Goal: Check status: Check status

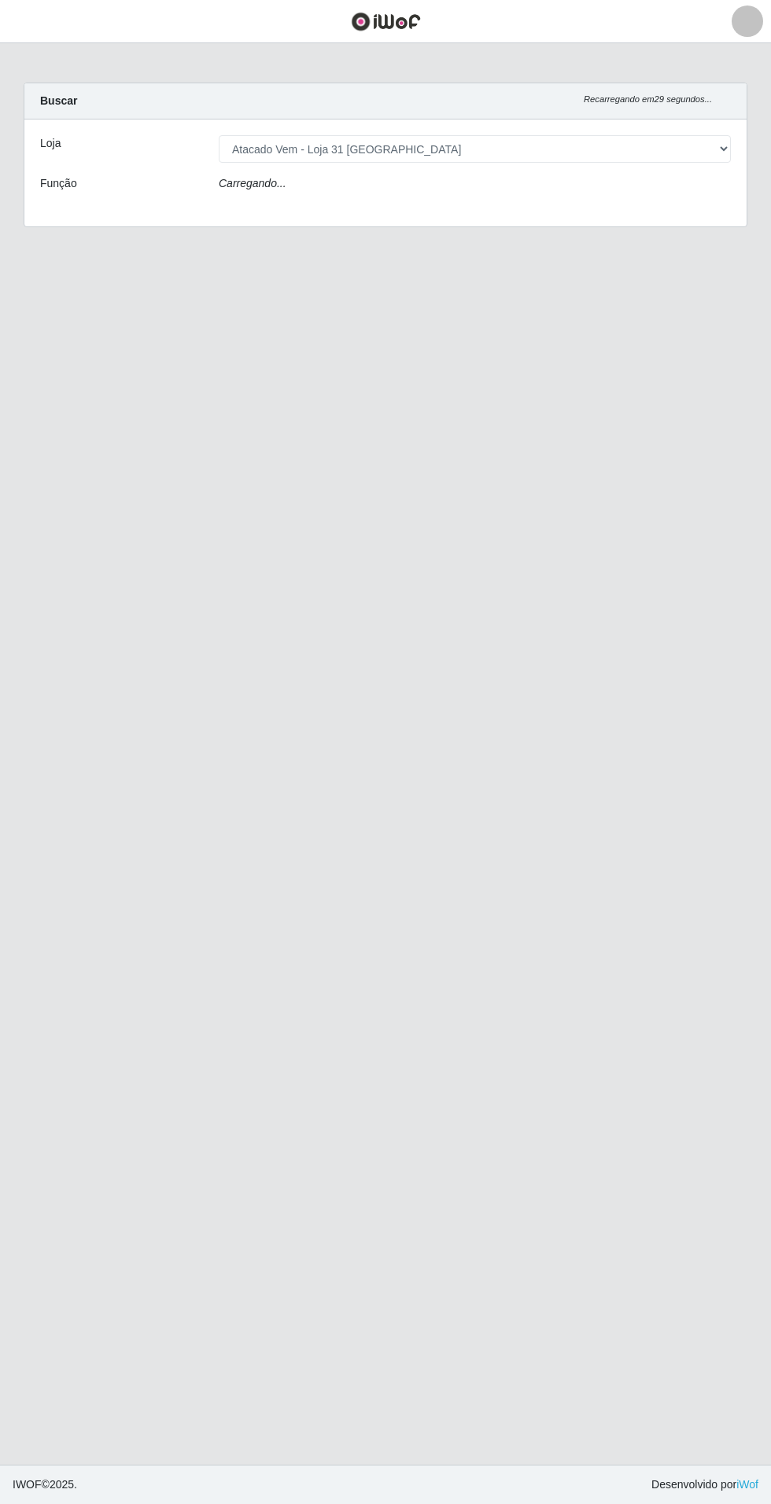
select select "437"
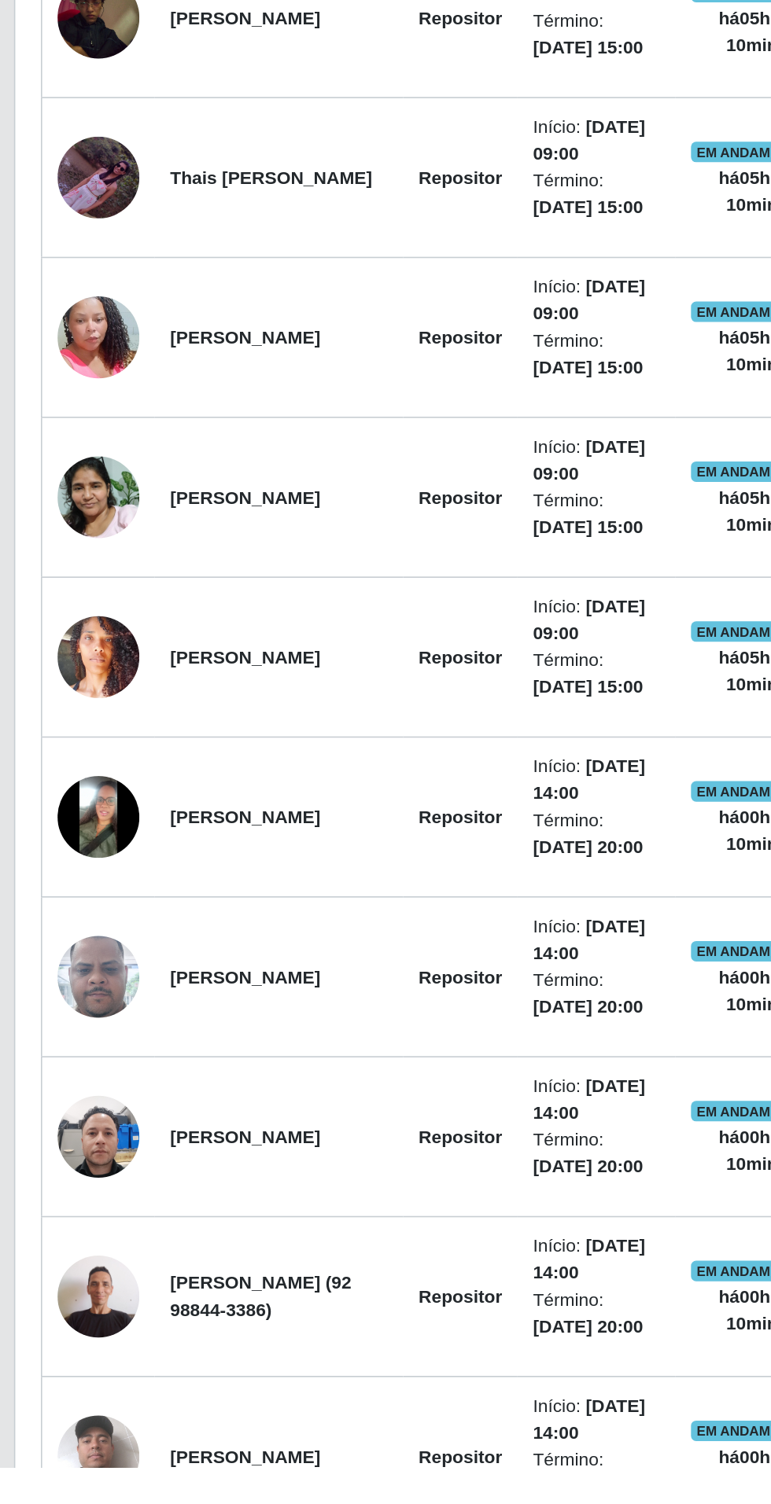
scroll to position [126, 0]
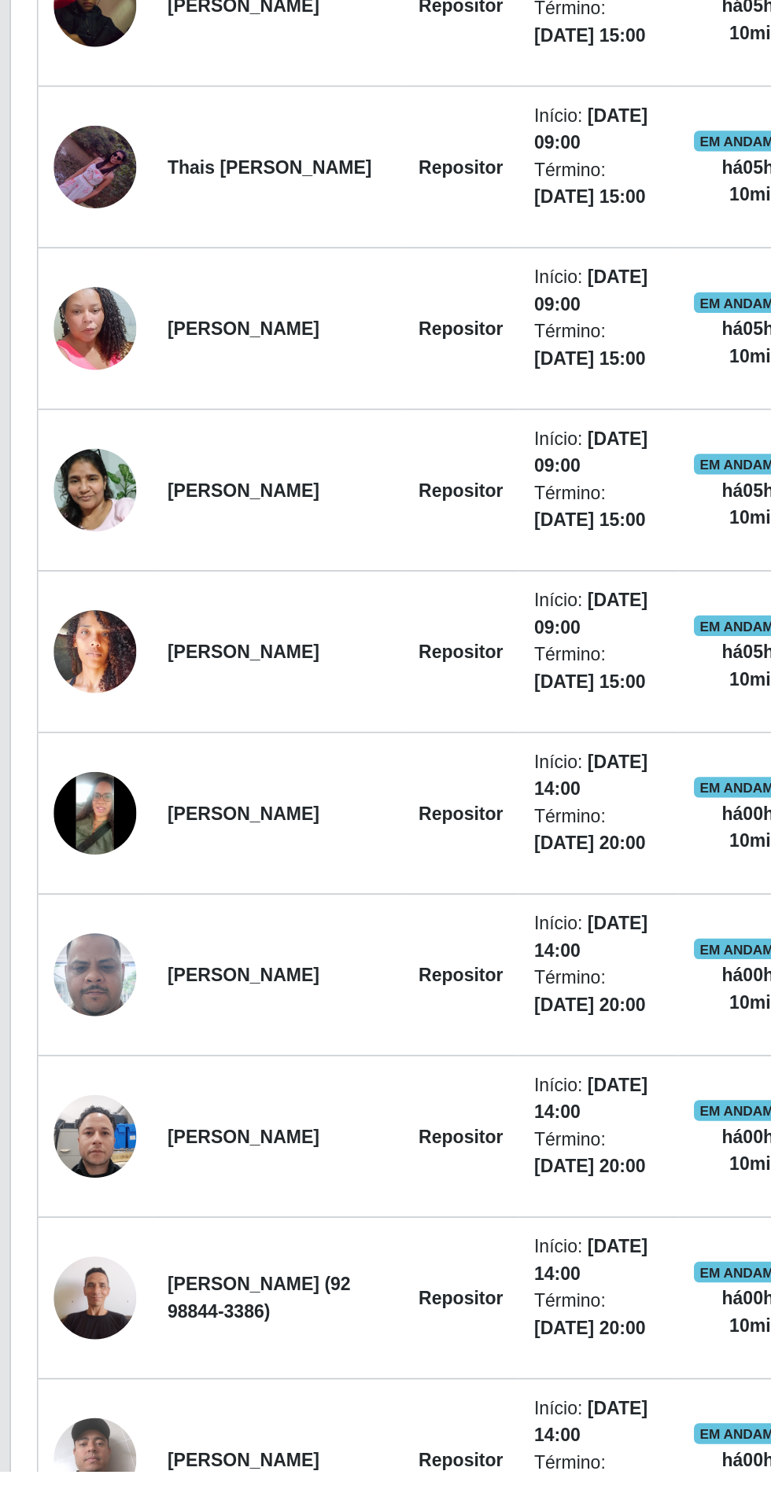
click at [99, 1102] on img at bounding box center [75, 1104] width 50 height 50
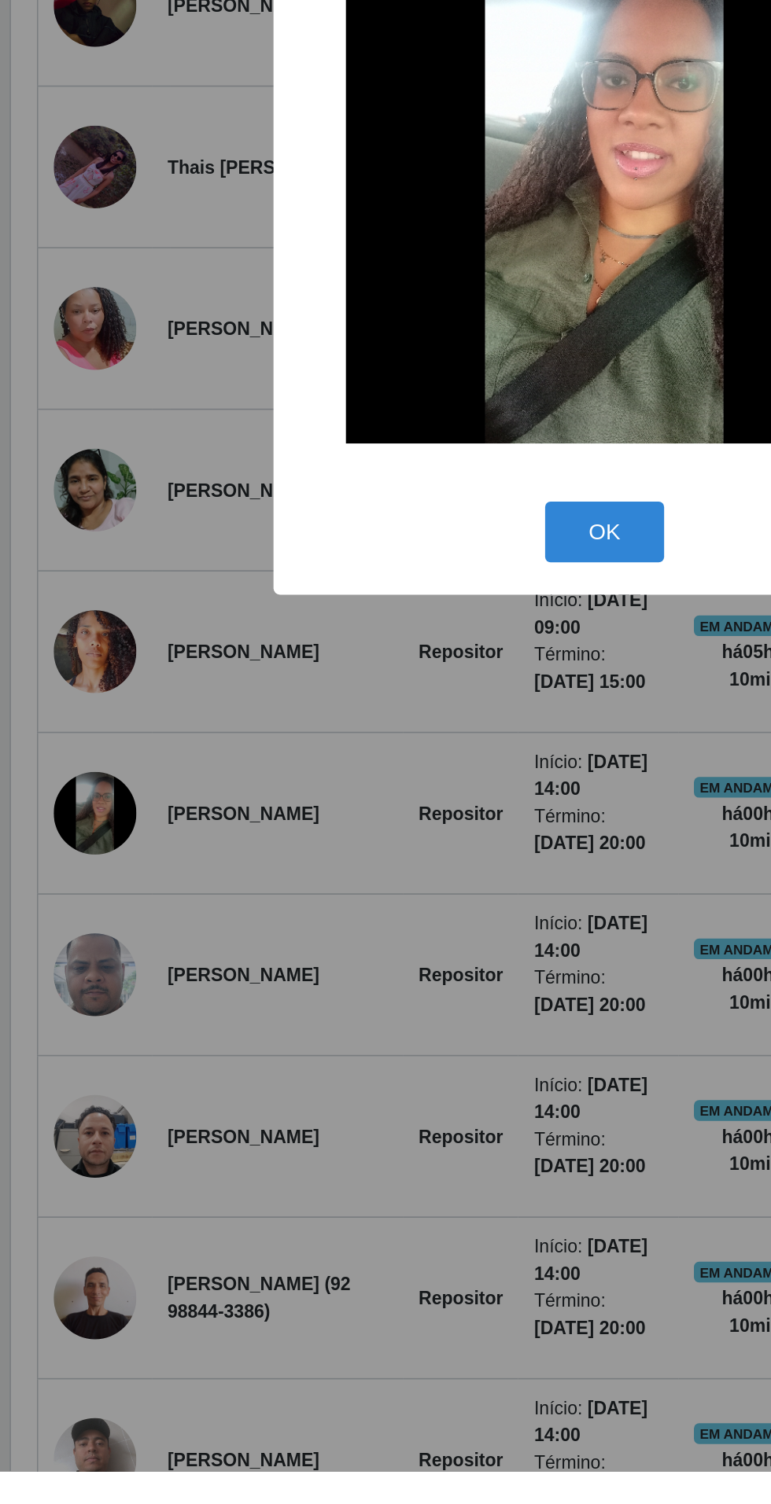
click at [256, 1196] on div "× OK Cancel" at bounding box center [385, 752] width 771 height 1504
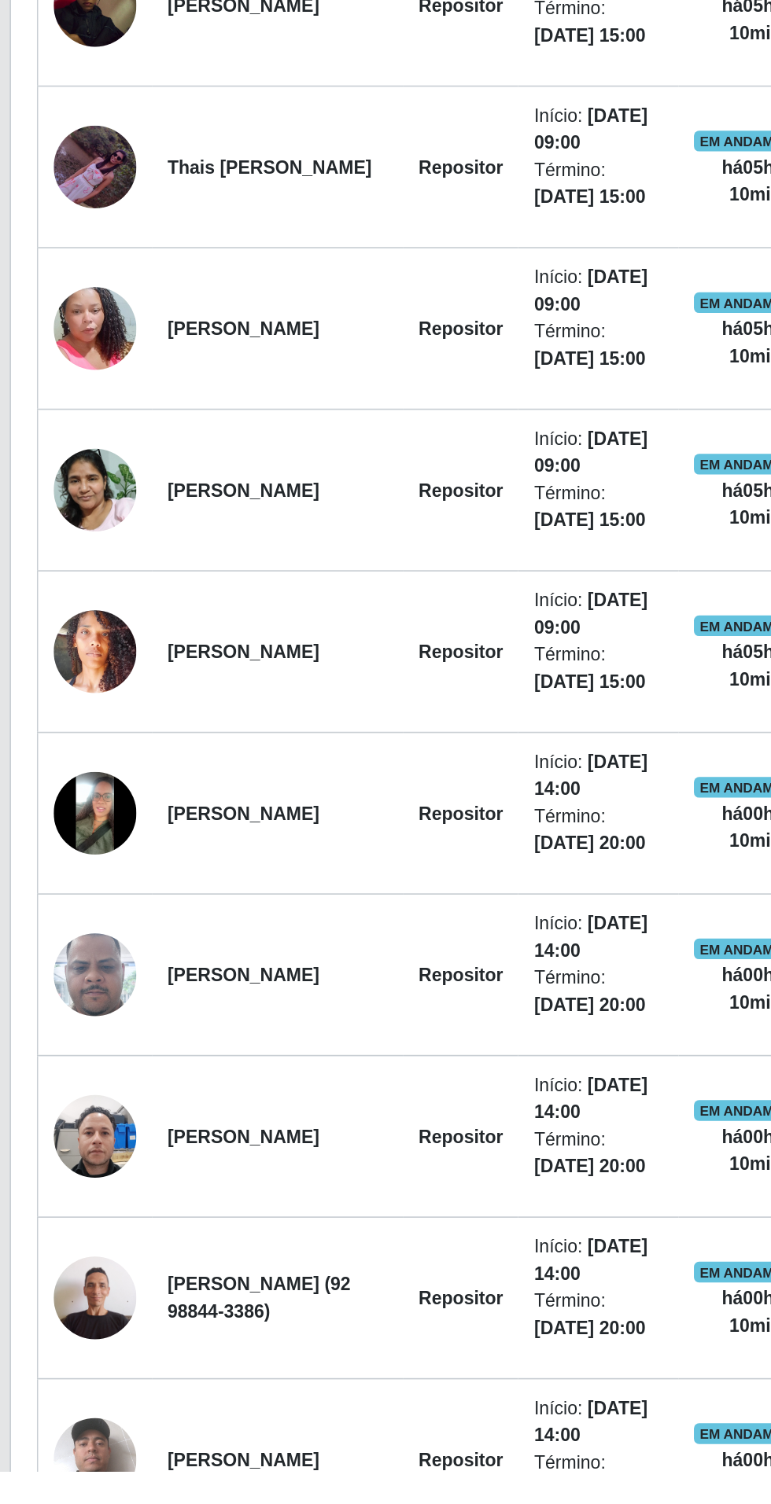
click at [82, 1206] on img at bounding box center [75, 1202] width 50 height 112
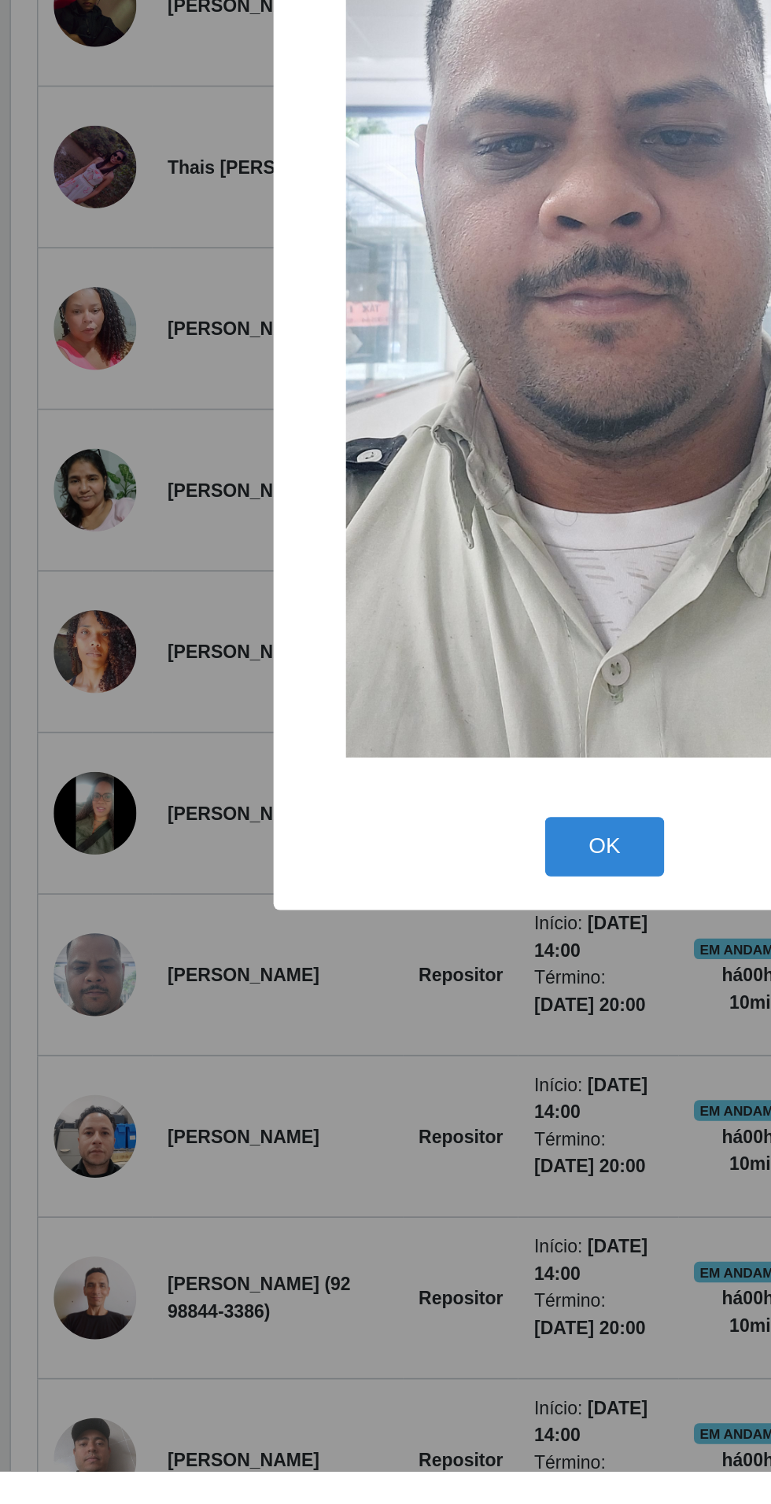
click at [245, 1302] on div "× OK Cancel" at bounding box center [385, 752] width 771 height 1504
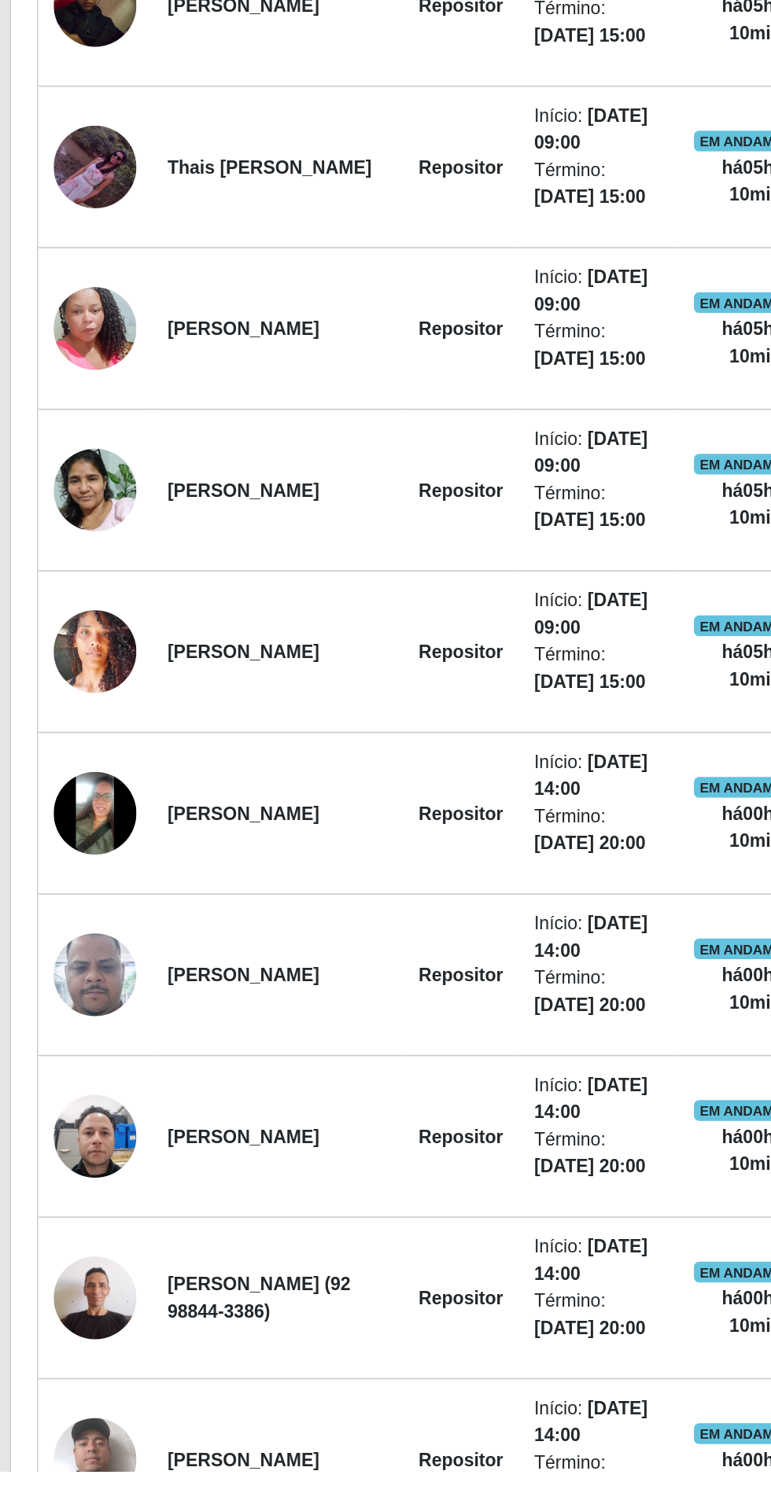
click at [80, 1297] on img at bounding box center [75, 1300] width 50 height 67
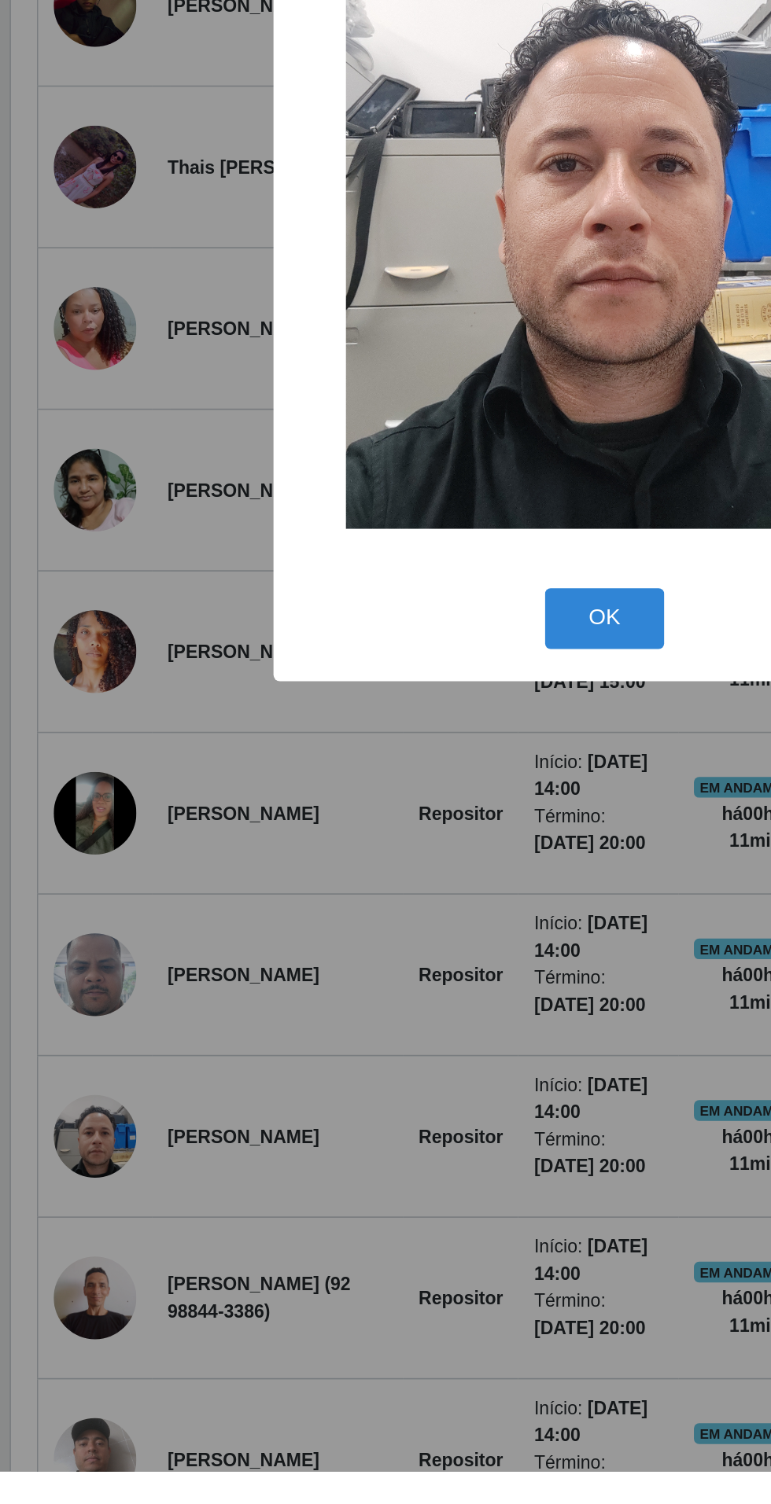
click at [68, 1297] on div "× OK Cancel" at bounding box center [385, 752] width 771 height 1504
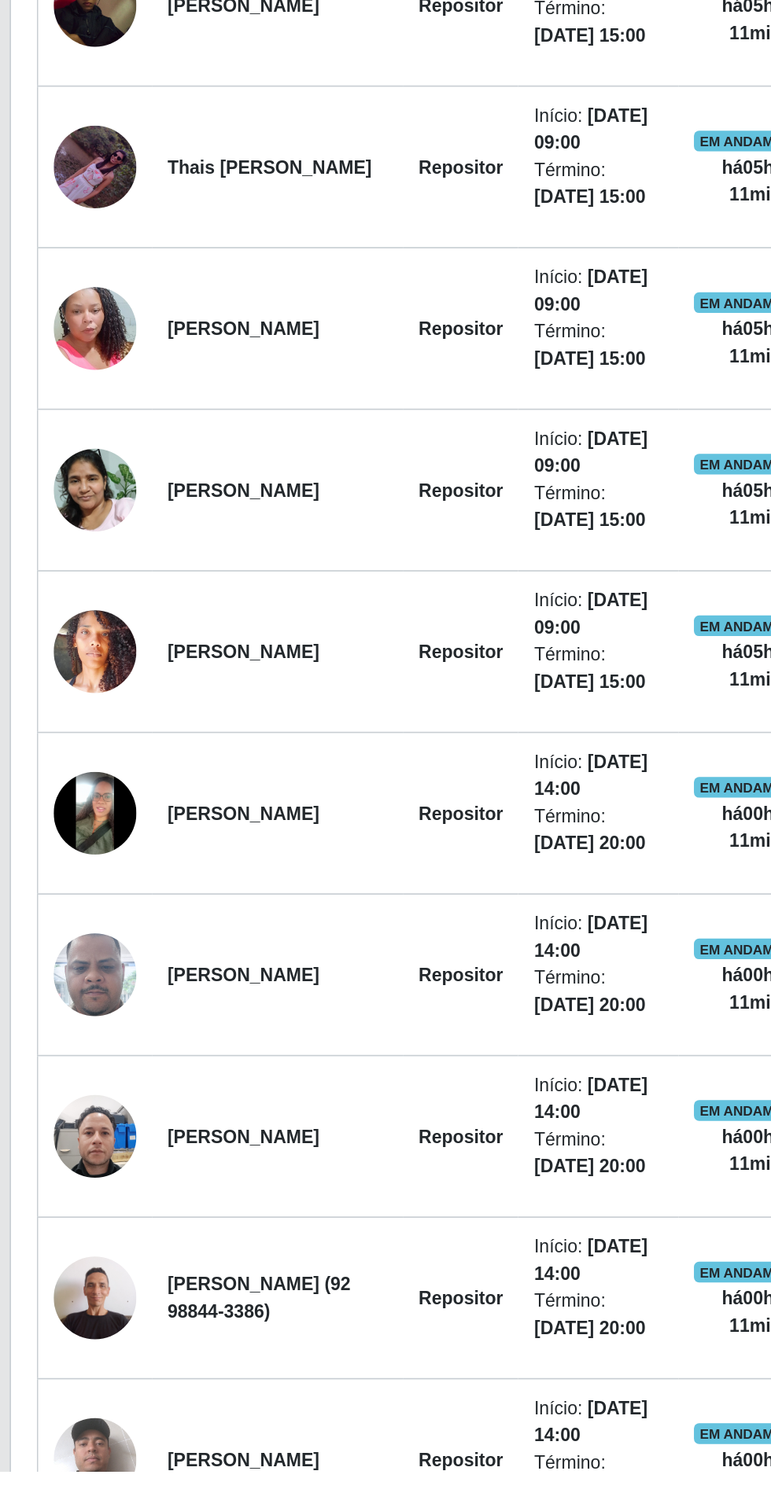
scroll to position [127, 0]
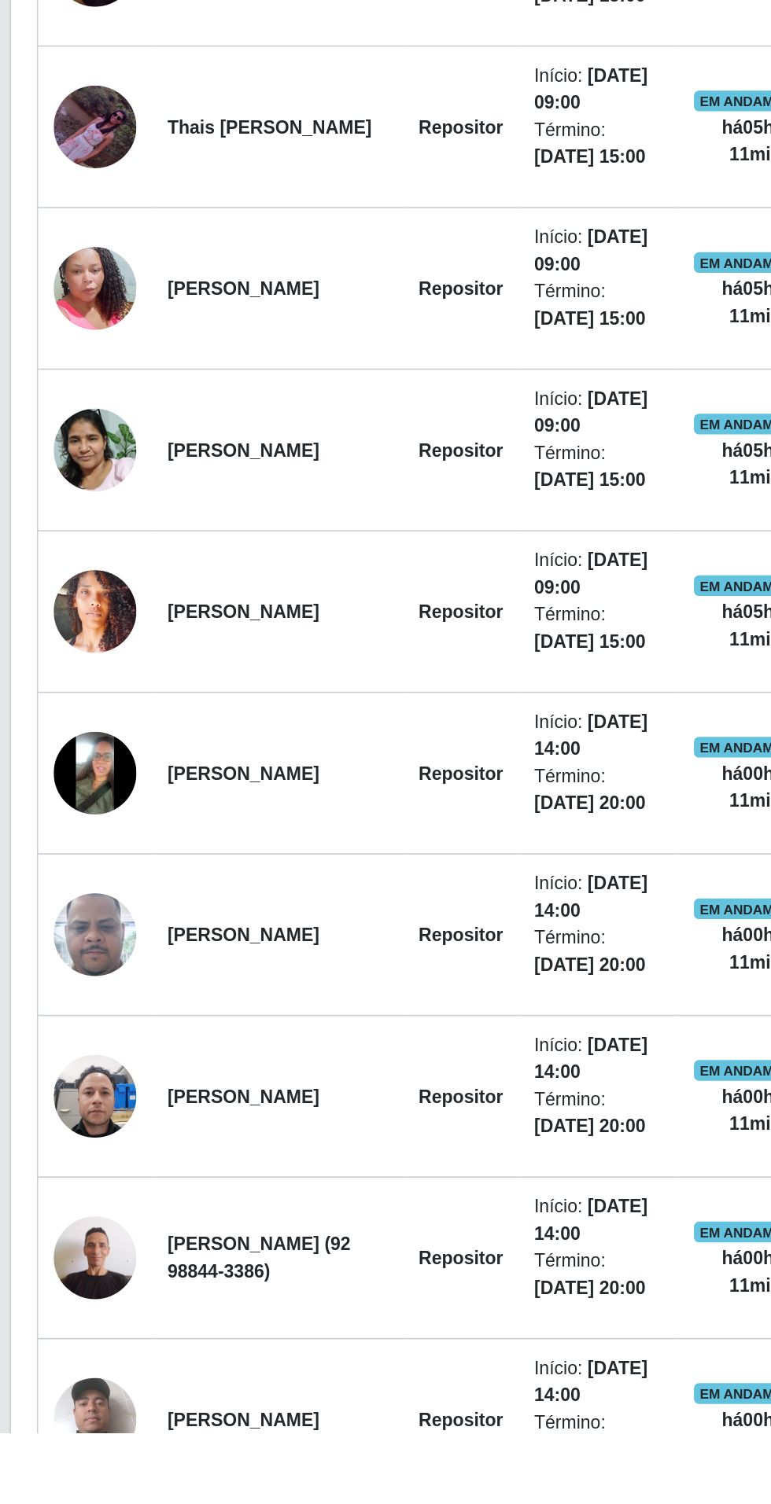
click at [61, 1400] on img at bounding box center [75, 1397] width 50 height 67
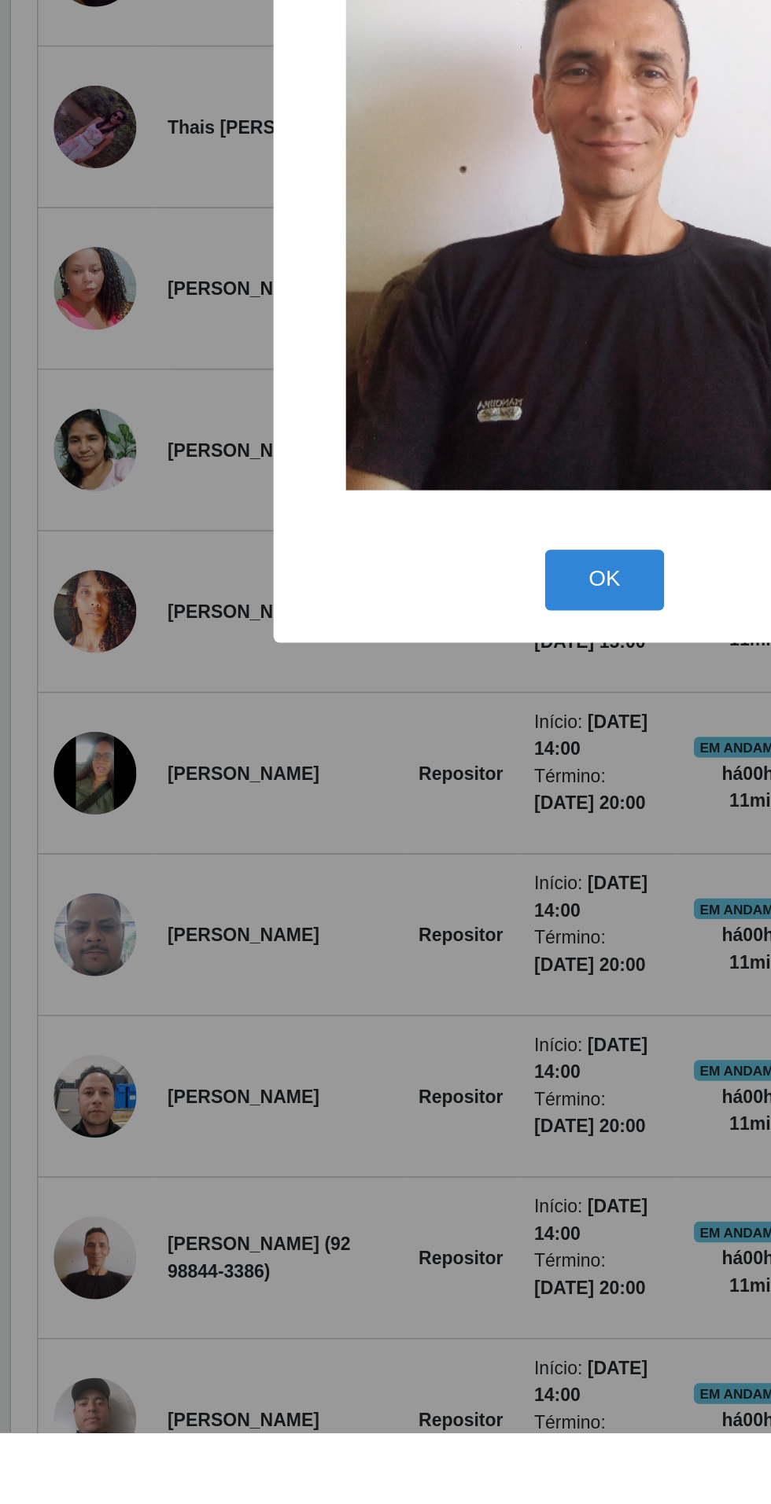
click at [202, 1235] on div "× OK Cancel" at bounding box center [385, 752] width 771 height 1504
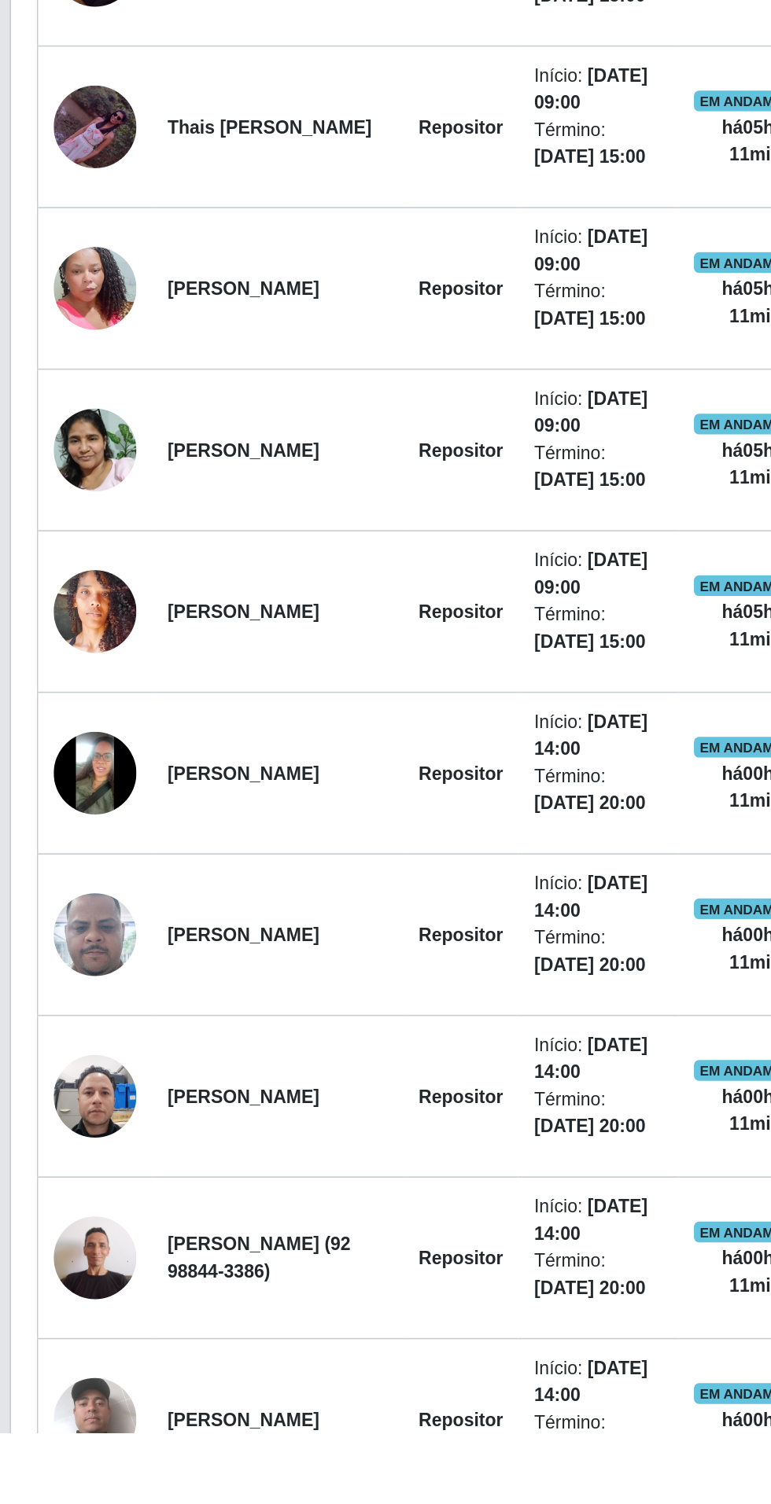
click at [79, 1467] on img at bounding box center [75, 1497] width 50 height 90
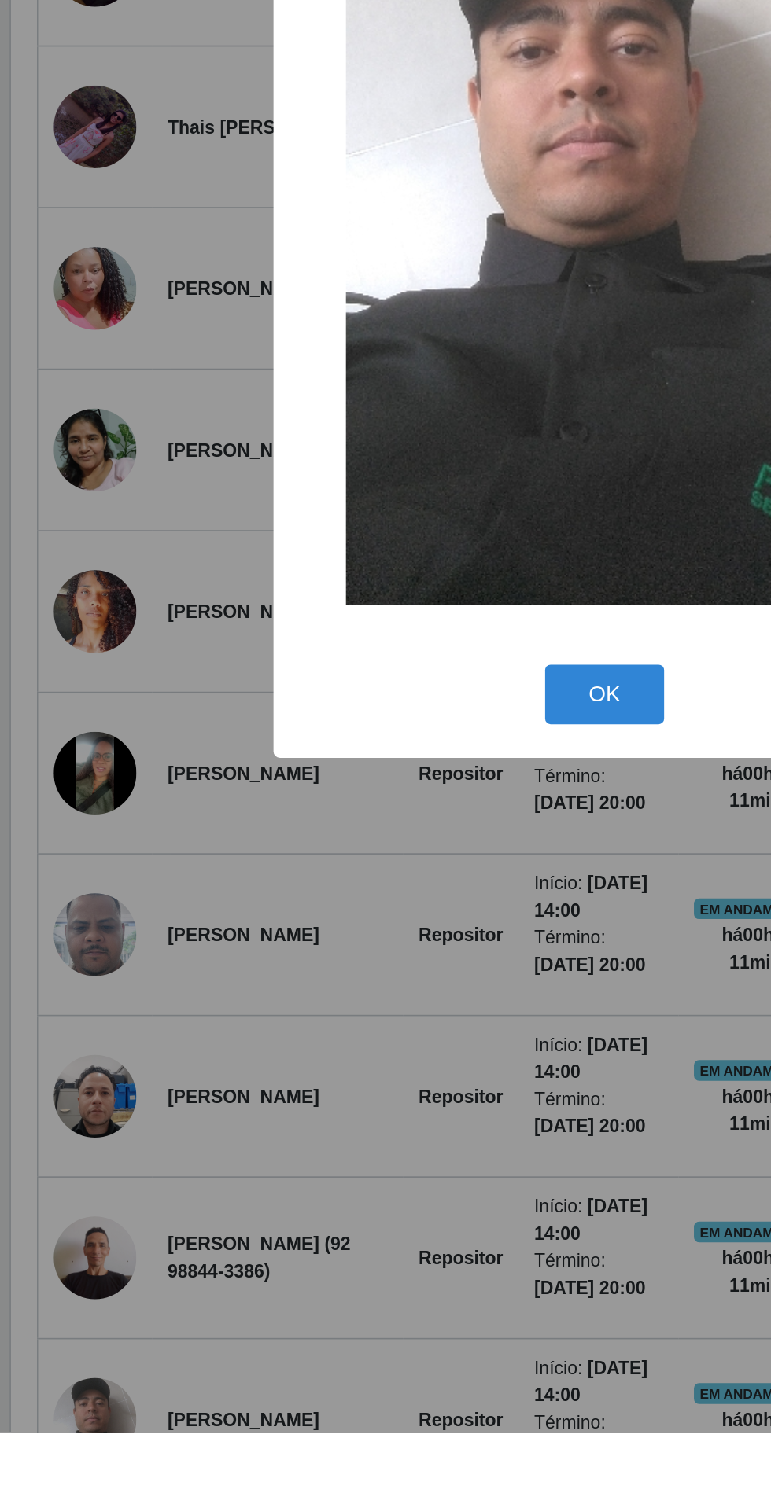
click at [165, 1218] on div "× OK Cancel" at bounding box center [385, 752] width 771 height 1504
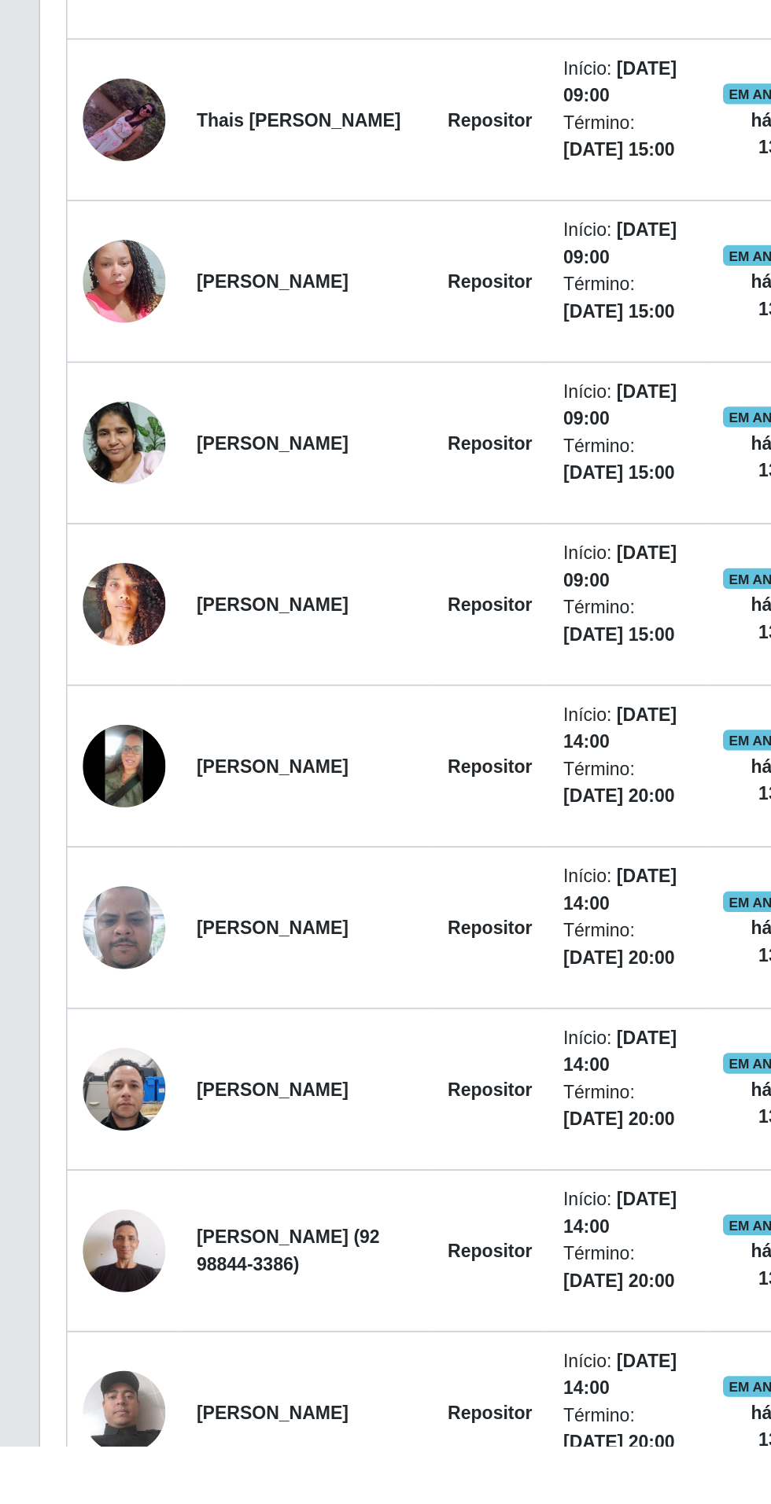
scroll to position [180, 0]
